Goal: Task Accomplishment & Management: Manage account settings

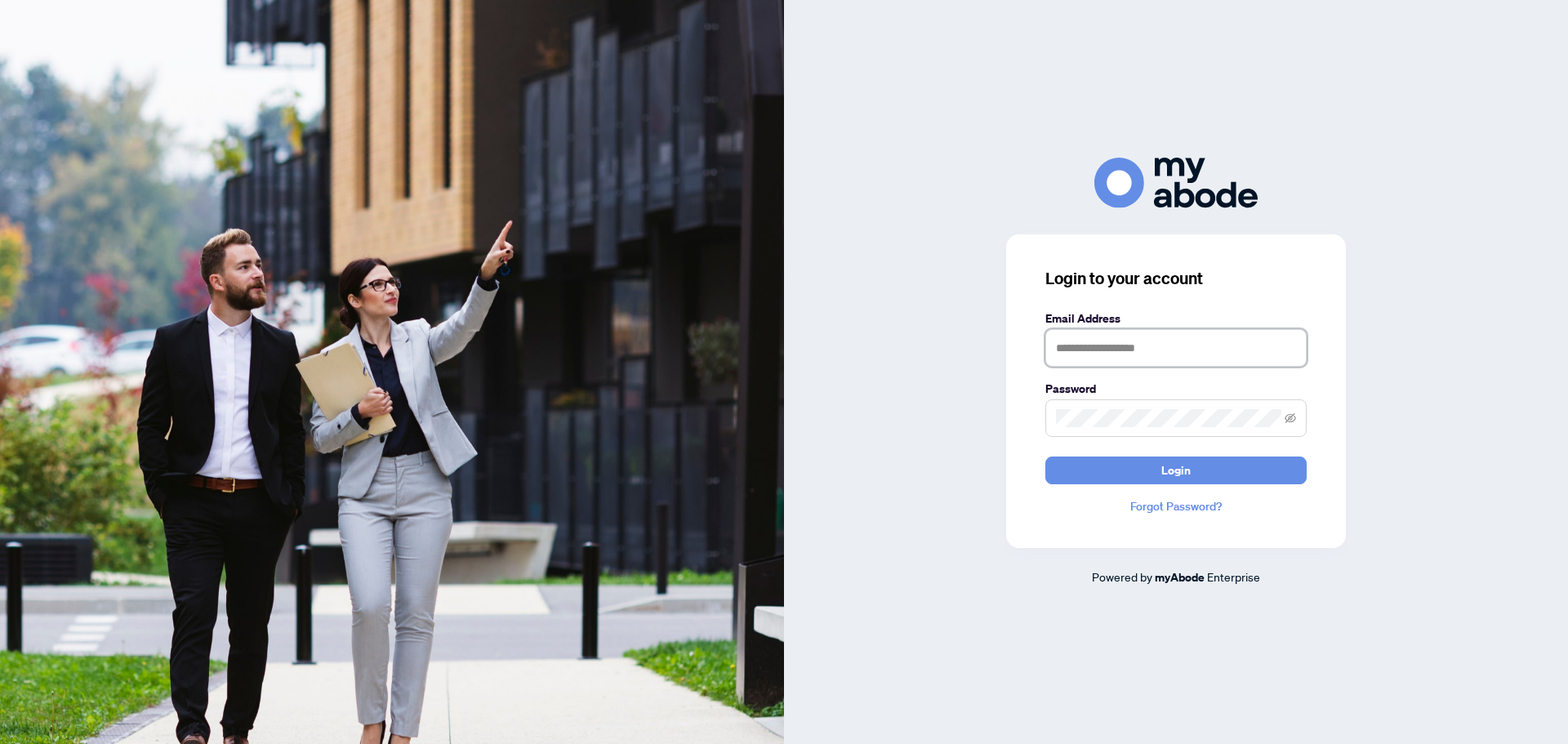
click at [1103, 347] on input "text" at bounding box center [1175, 348] width 261 height 38
type input "**********"
click at [1045, 457] on button "Login" at bounding box center [1175, 471] width 261 height 28
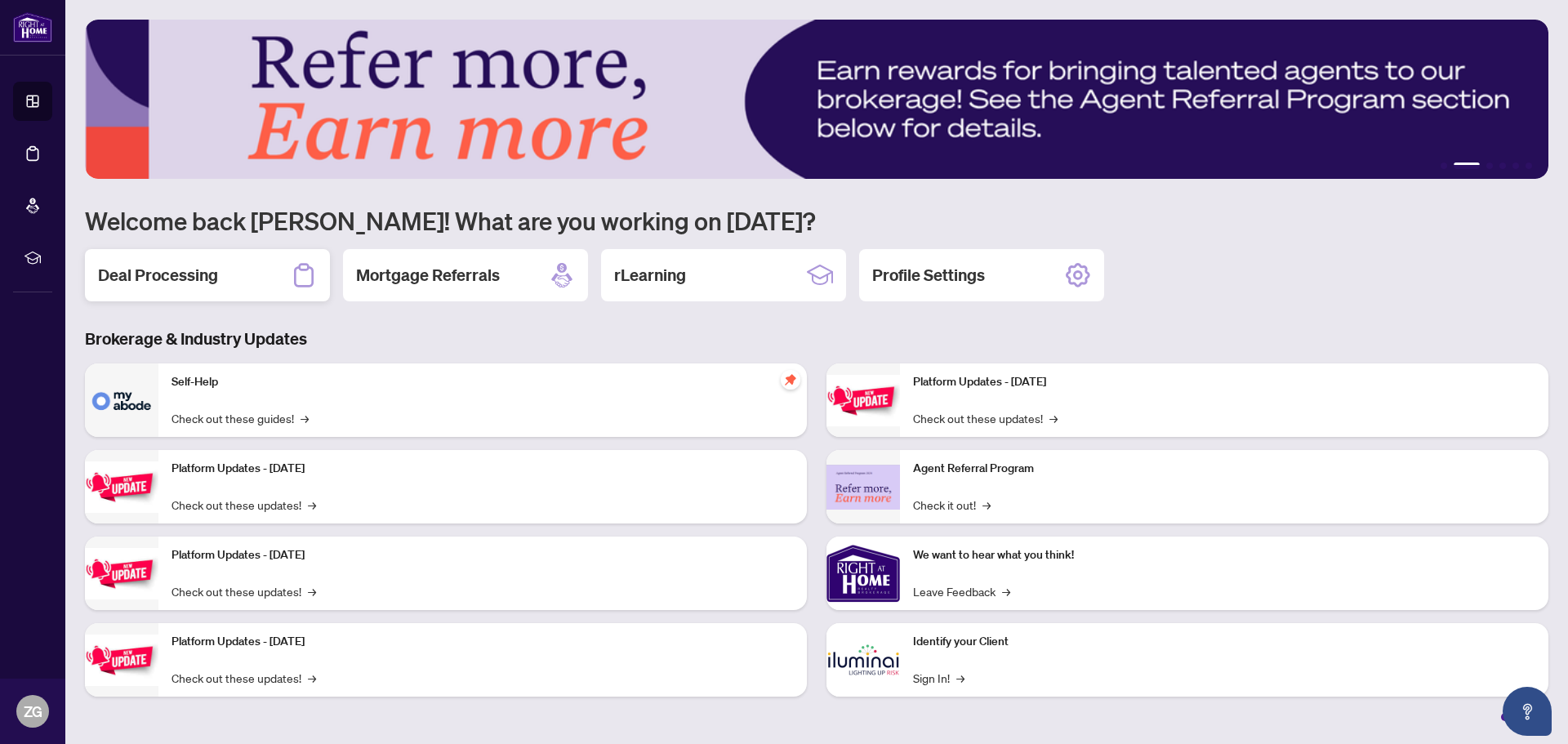
click at [159, 282] on h2 "Deal Processing" at bounding box center [158, 275] width 120 height 23
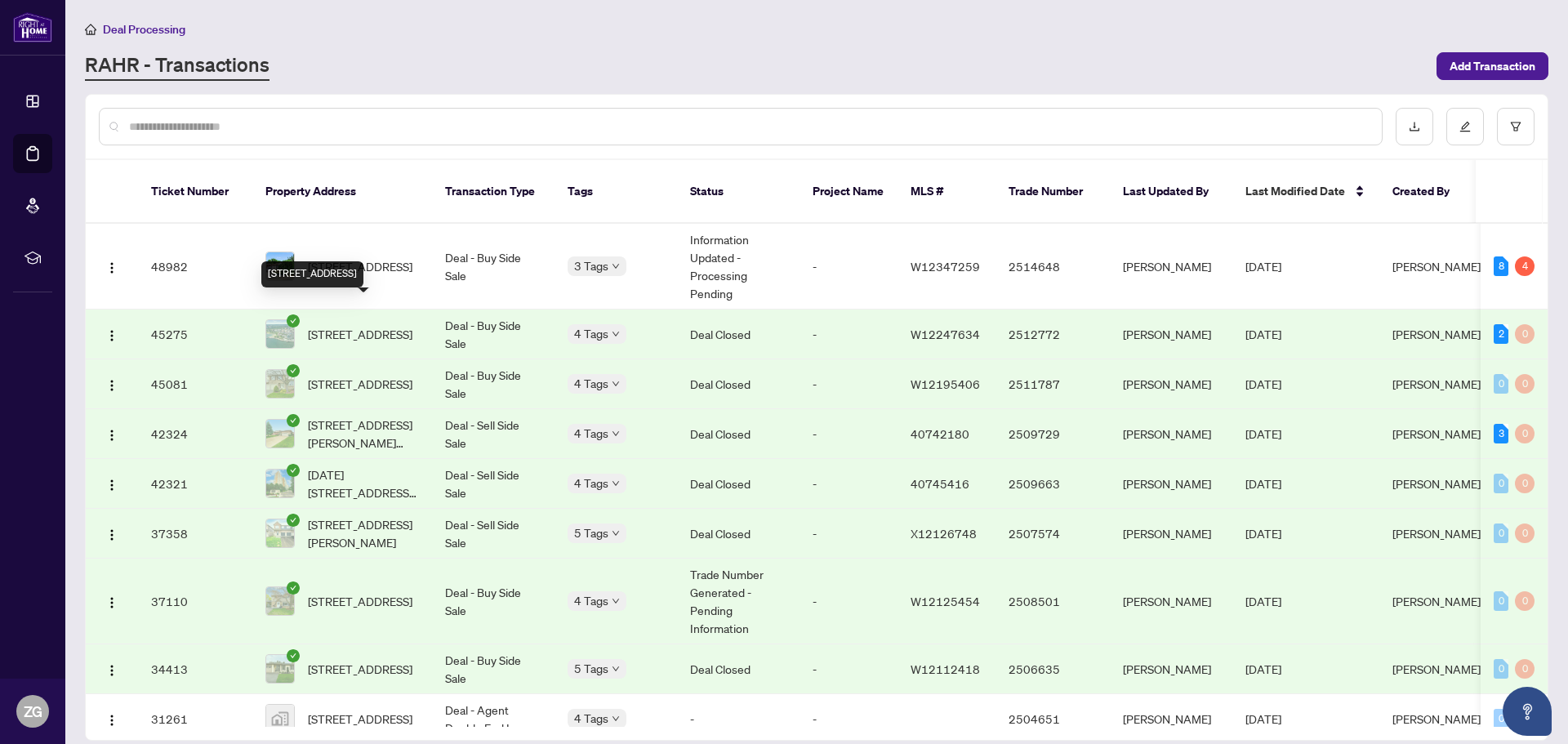
click at [365, 325] on span "201-360 Pearl St, Burlington, Ontario L7R 1E1, Canada" at bounding box center [359, 334] width 104 height 18
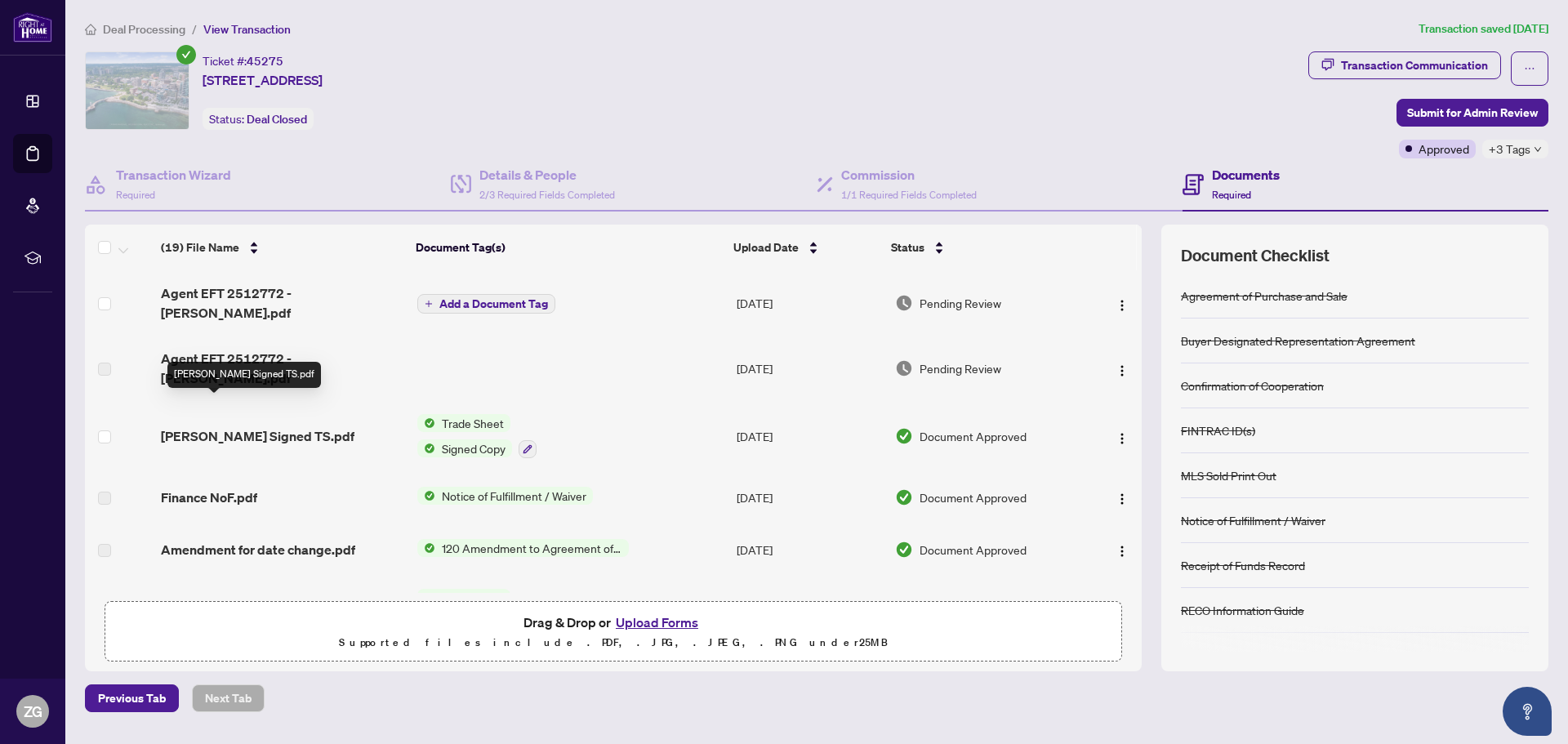
click at [212, 426] on span "Zina Signed TS.pdf" at bounding box center [257, 436] width 194 height 20
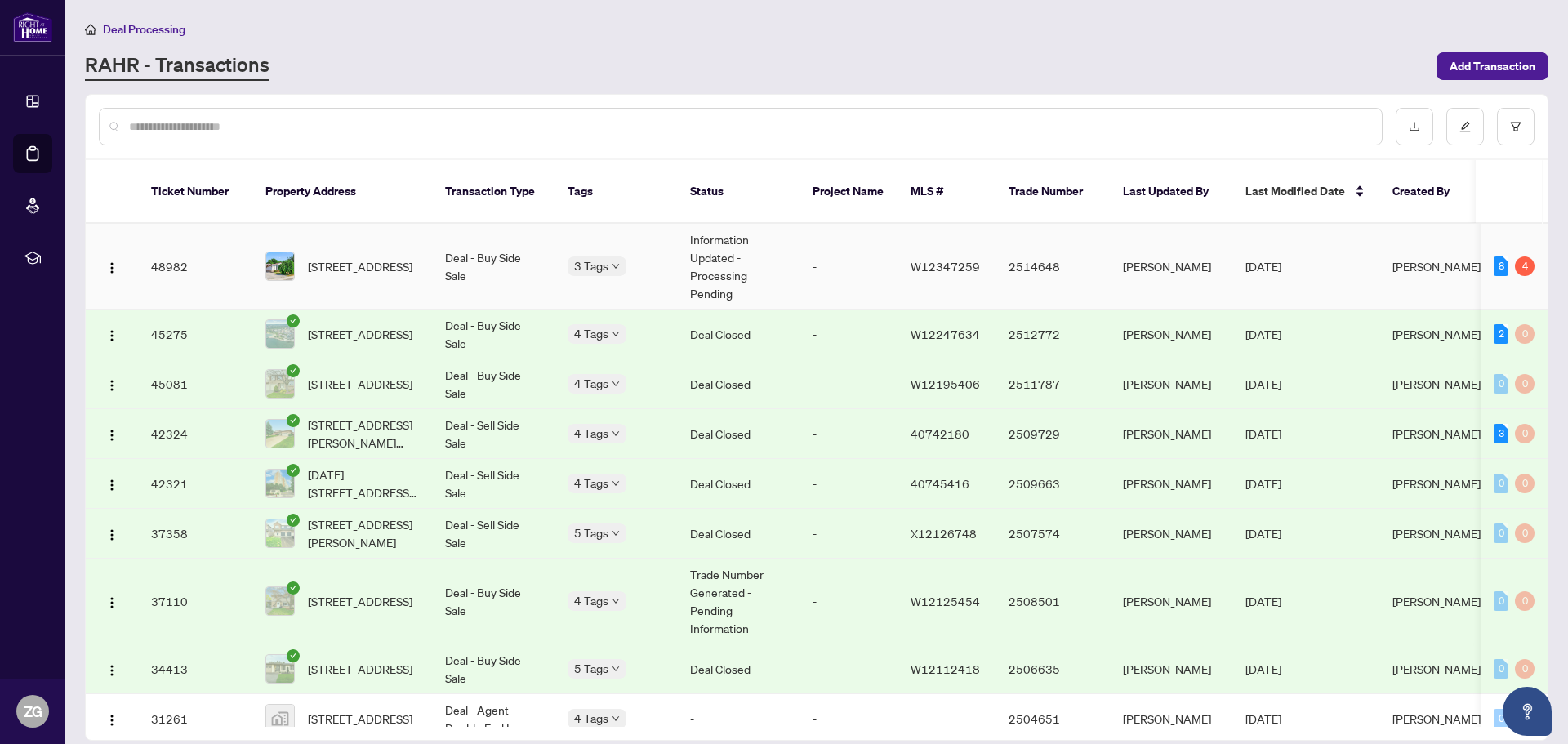
click at [360, 257] on span "2221 MANCHESTER Dr, Burlington, Ontario L7P 3W3, Canada" at bounding box center [359, 266] width 104 height 18
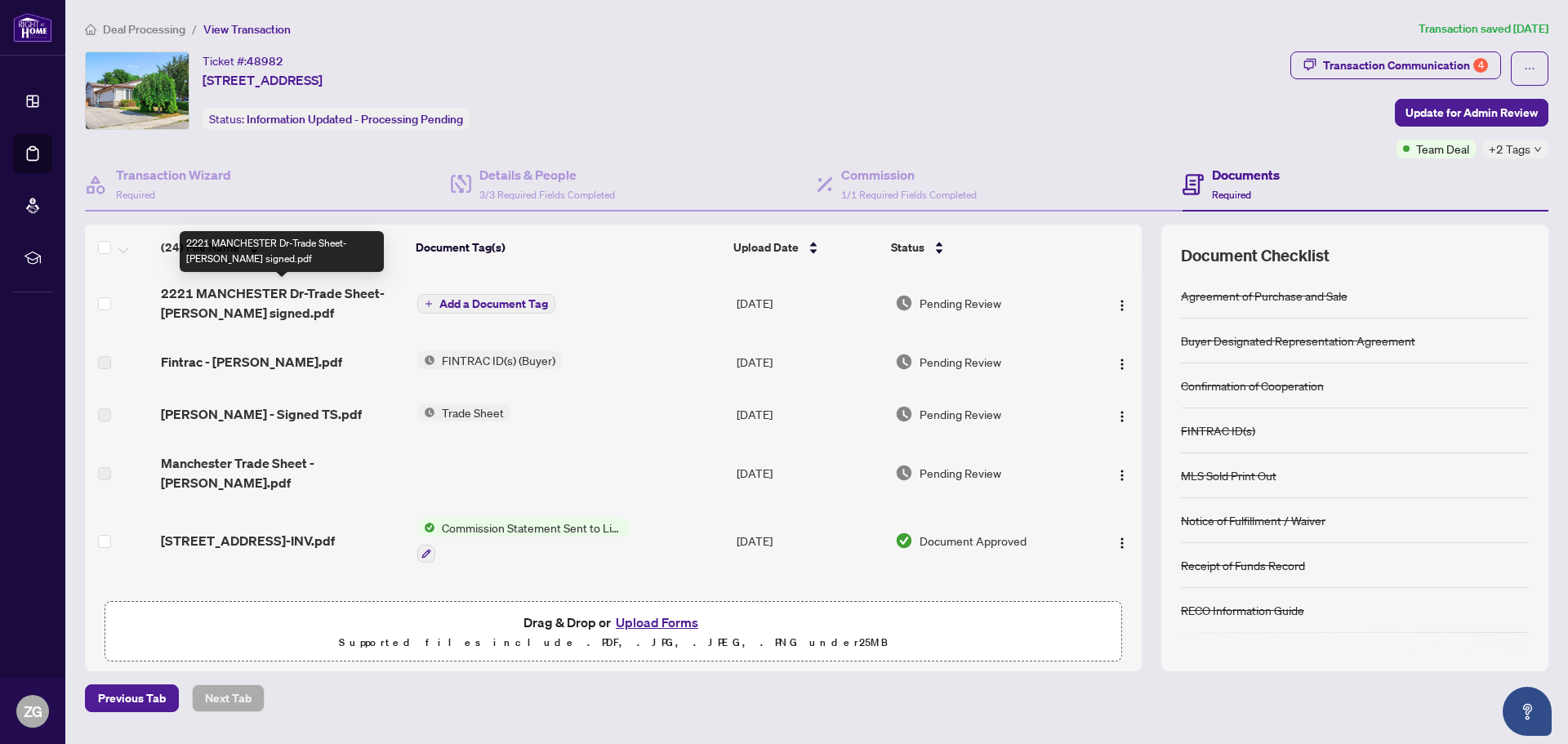
click at [242, 289] on span "2221 MANCHESTER Dr-Trade Sheet-Zina Gewarges signed.pdf" at bounding box center [282, 302] width 242 height 39
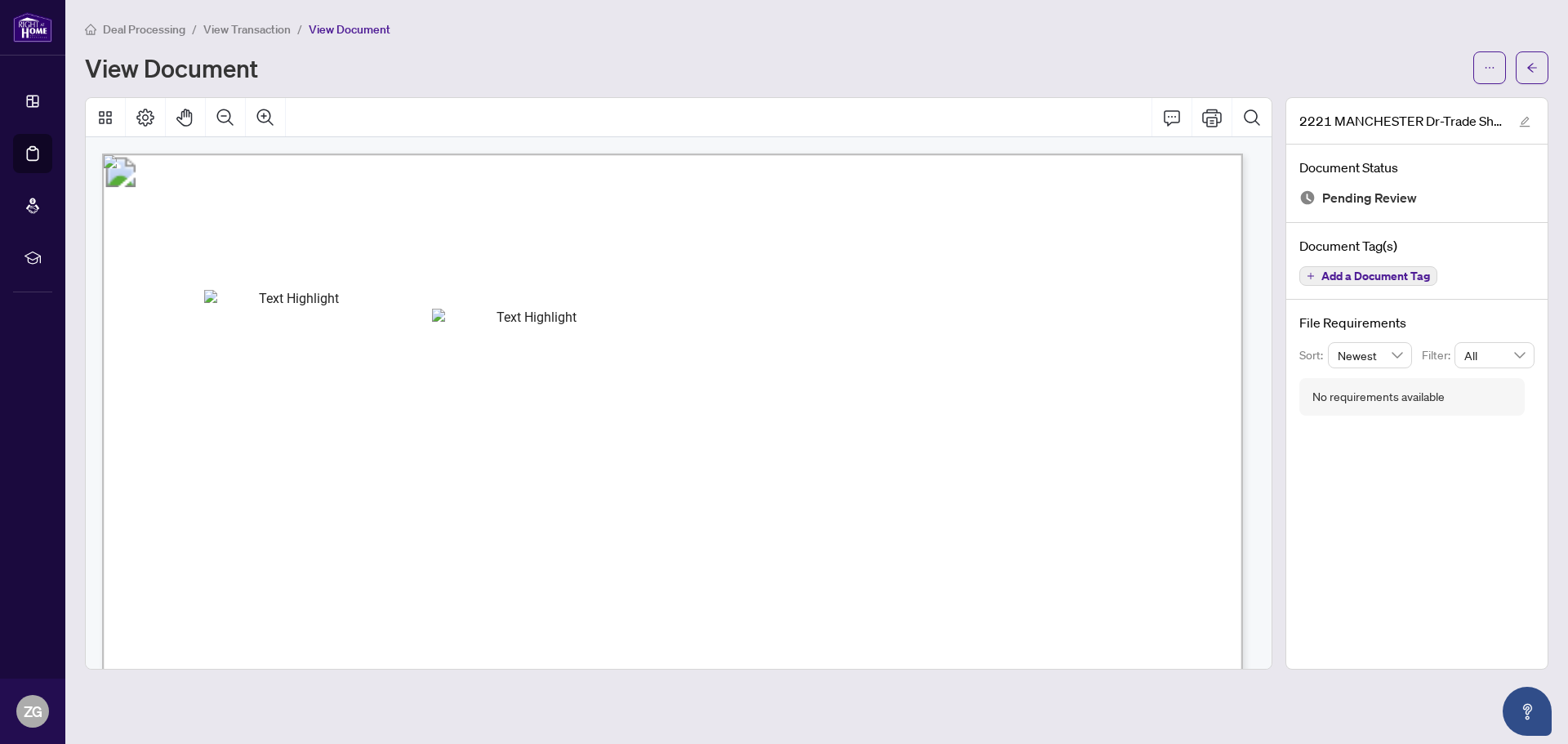
drag, startPoint x: 1118, startPoint y: 253, endPoint x: 1169, endPoint y: 258, distance: 51.2
click at [342, 258] on span "RESIDENTIAL" at bounding box center [293, 257] width 96 height 14
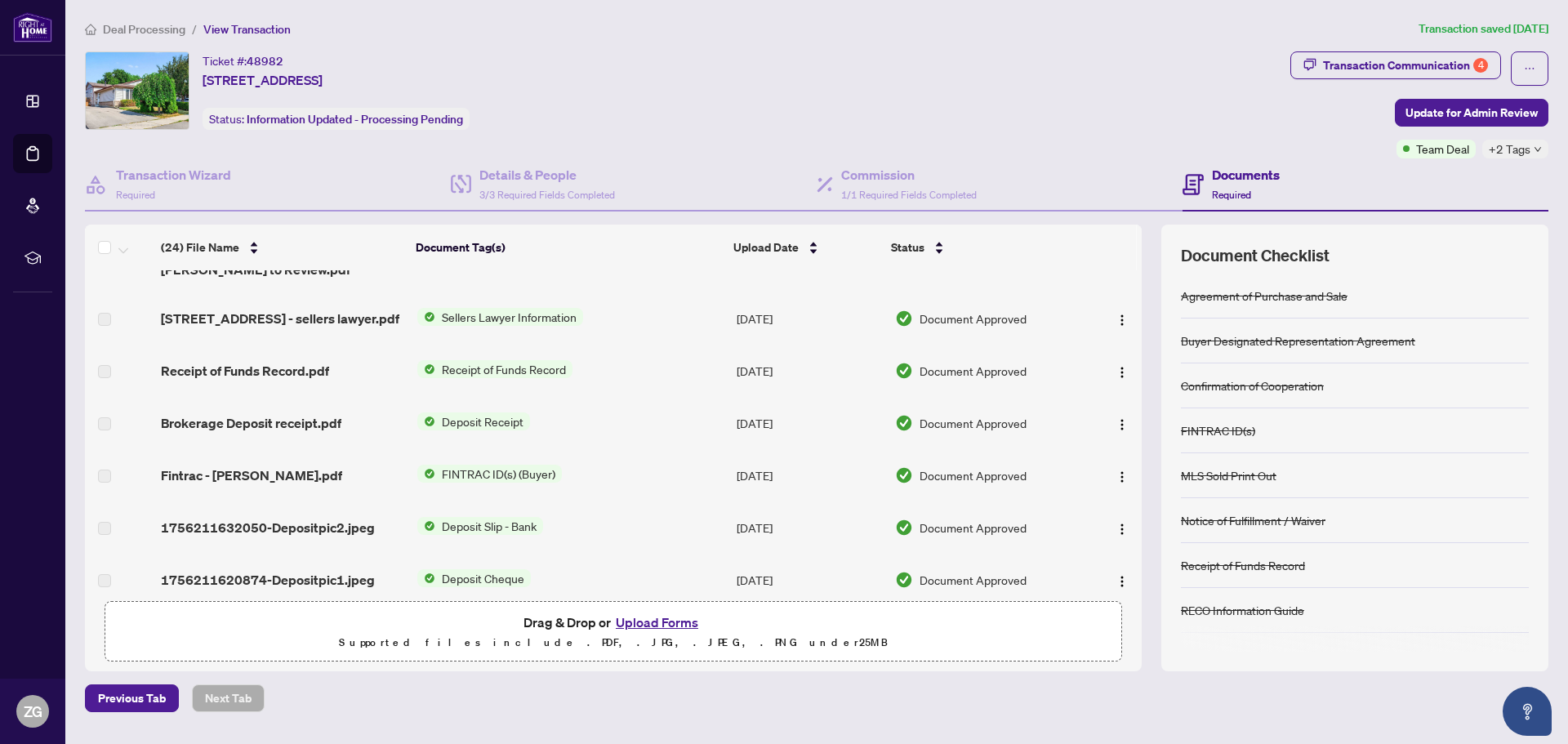
scroll to position [490, 0]
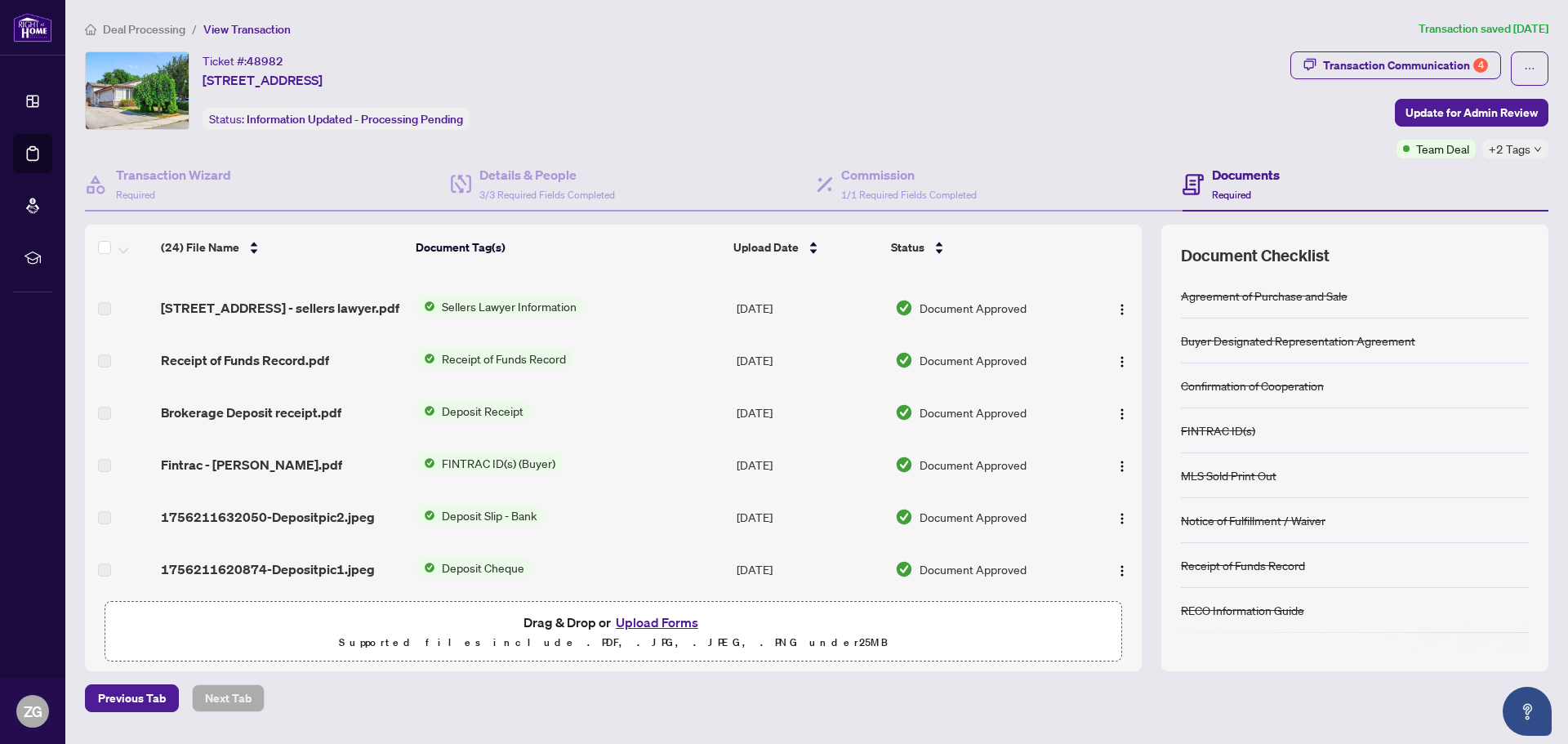
click at [241, 455] on span "Fintrac - Anna.pdf" at bounding box center [251, 465] width 182 height 20
click at [463, 454] on span "FINTRAC ID(s) (Buyer)" at bounding box center [498, 463] width 126 height 18
click at [460, 501] on span "FINTRAC ID(s) (Buyer)" at bounding box center [476, 503] width 126 height 18
click at [494, 454] on span "FINTRAC ID(s) (Buyer)" at bounding box center [498, 463] width 126 height 18
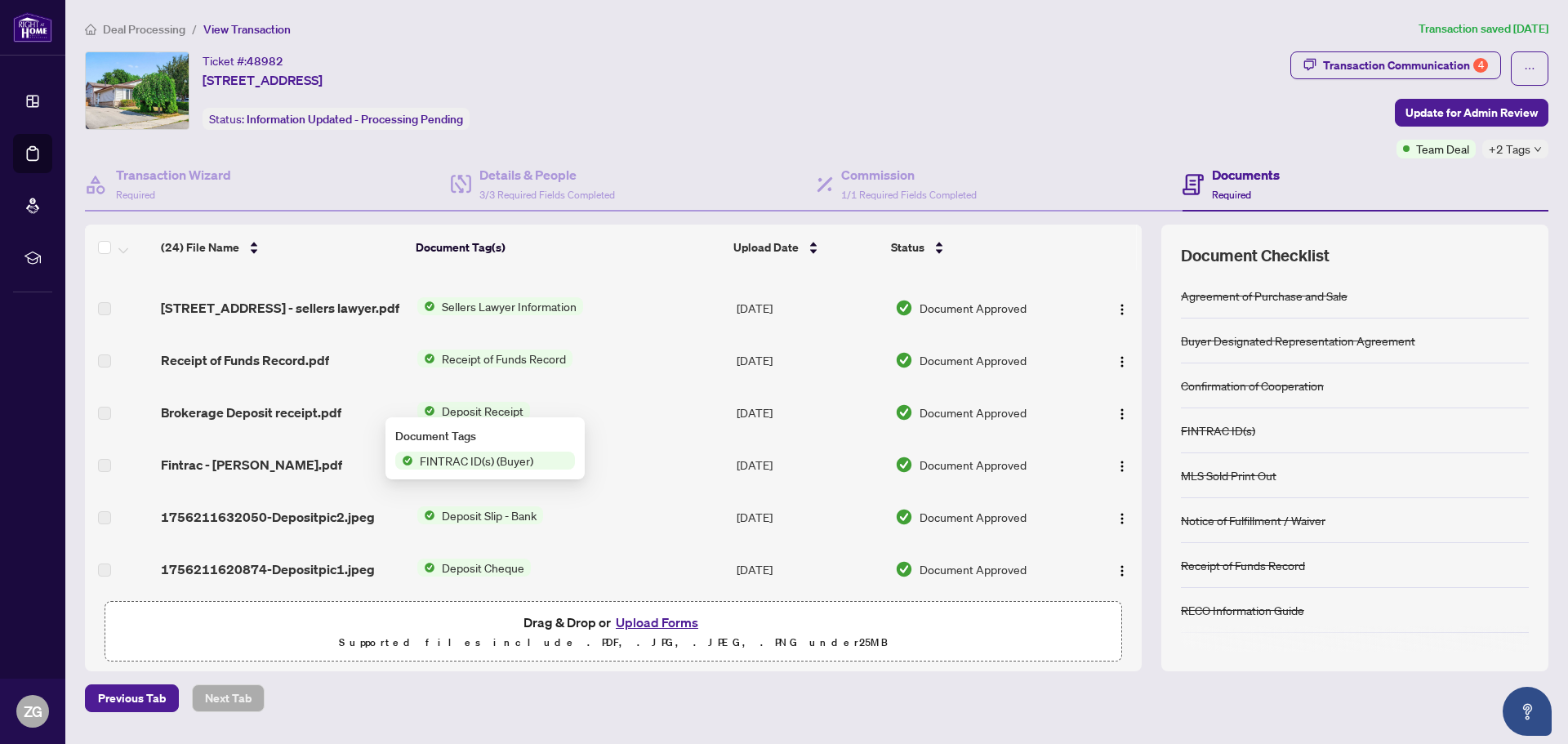
scroll to position [572, 0]
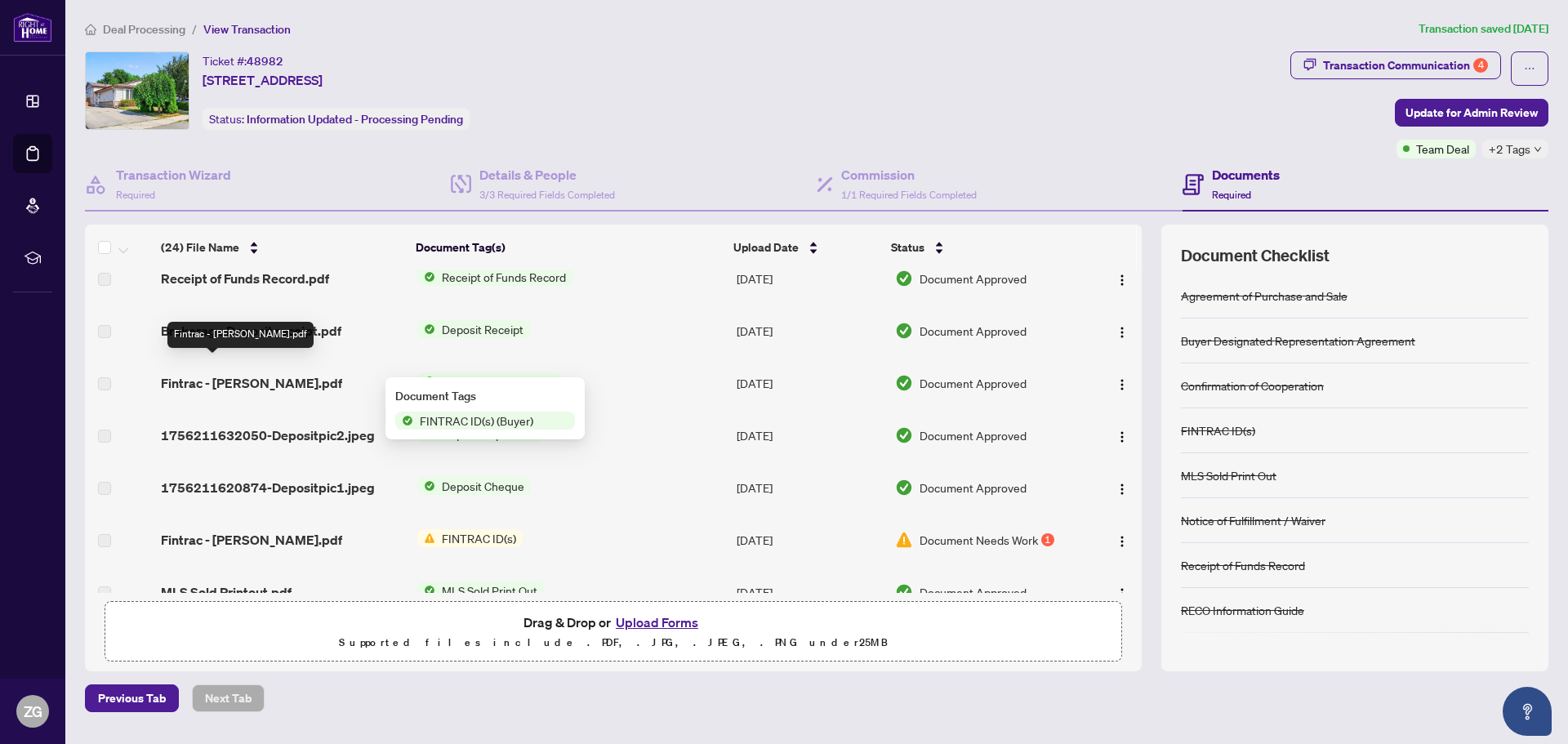
click at [182, 373] on span "Fintrac - Anna.pdf" at bounding box center [251, 383] width 182 height 20
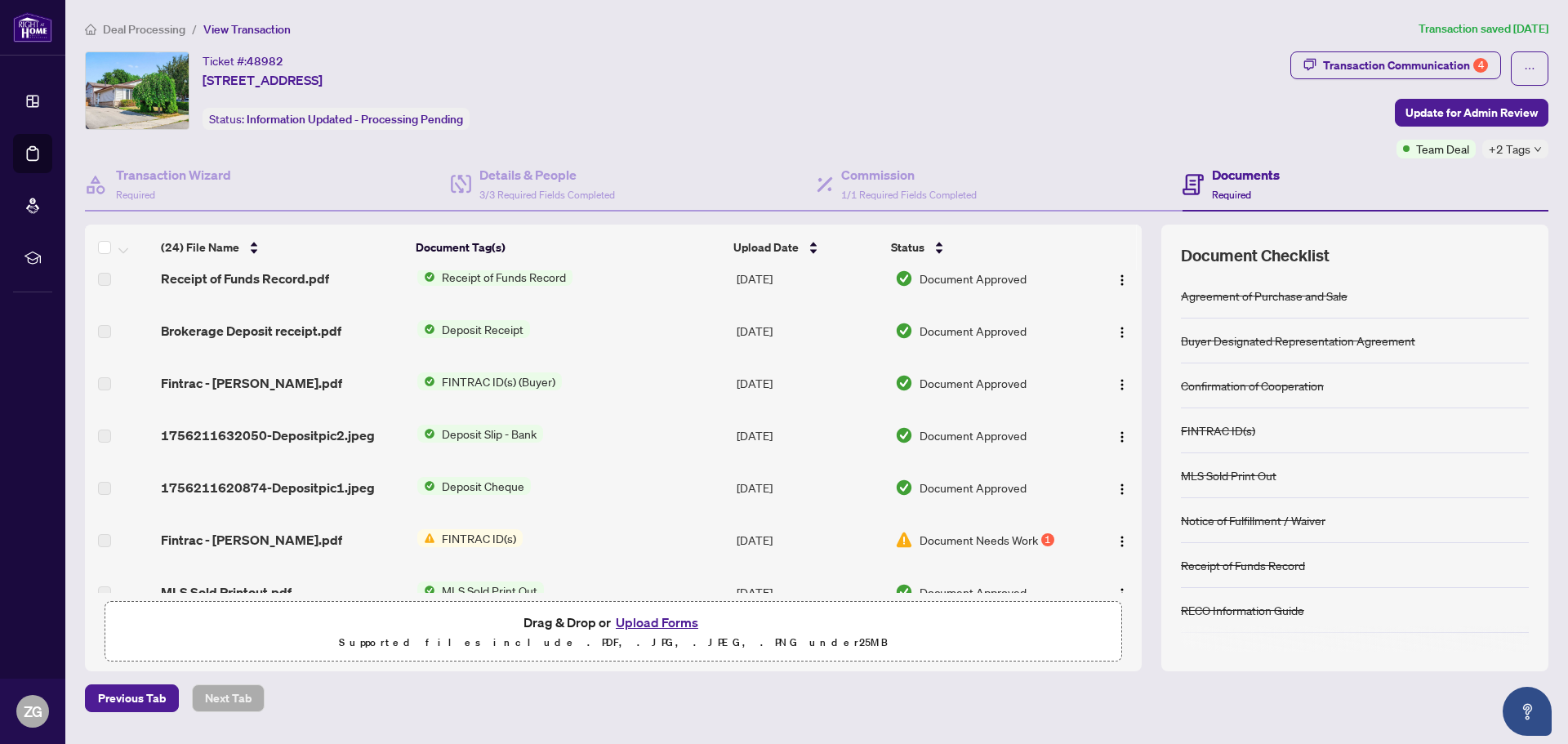
click at [475, 372] on span "FINTRAC ID(s) (Buyer)" at bounding box center [498, 381] width 126 height 18
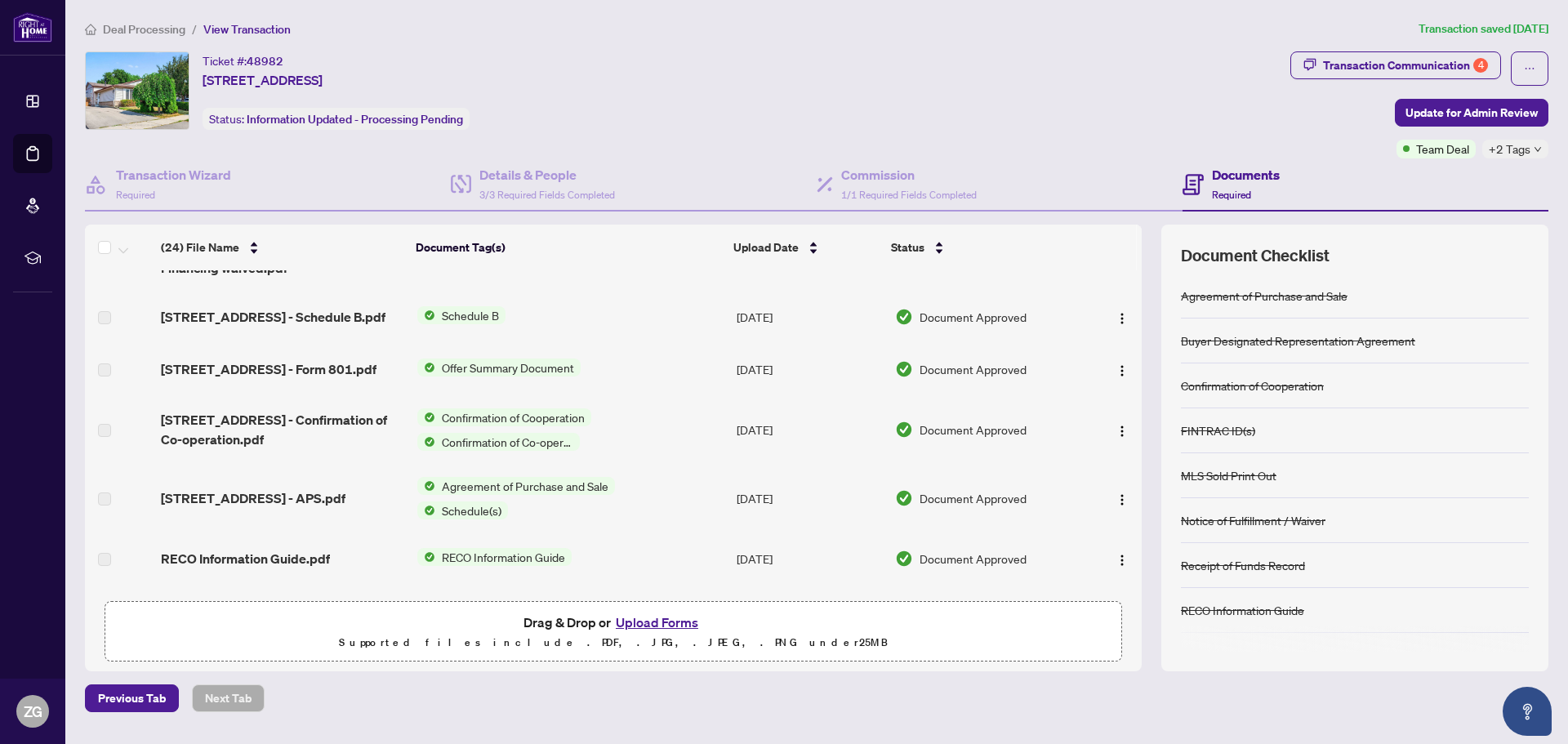
scroll to position [1085, 0]
